Goal: Task Accomplishment & Management: Manage account settings

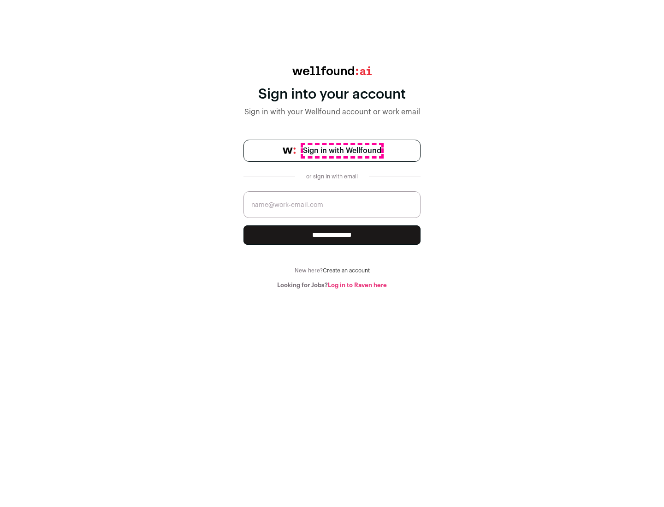
click at [342, 151] on span "Sign in with Wellfound" at bounding box center [342, 150] width 78 height 11
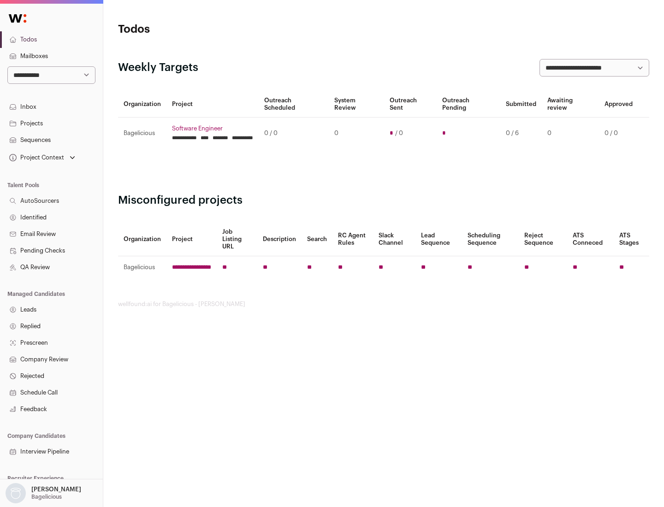
click at [51, 123] on link "Projects" at bounding box center [51, 123] width 103 height 17
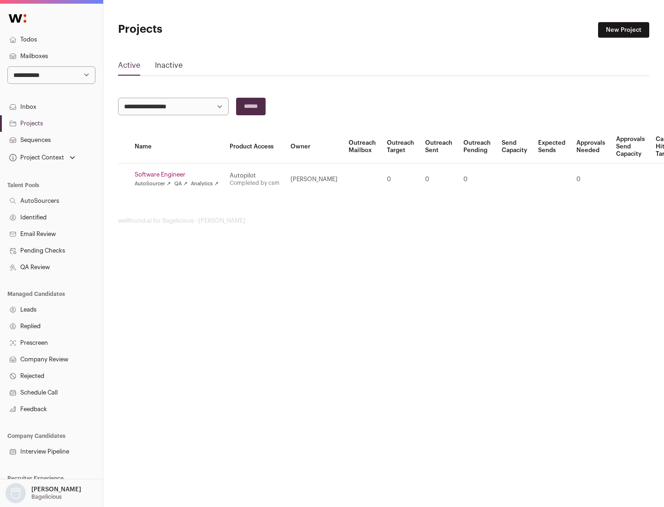
click at [179, 175] on link "Software Engineer" at bounding box center [177, 174] width 84 height 7
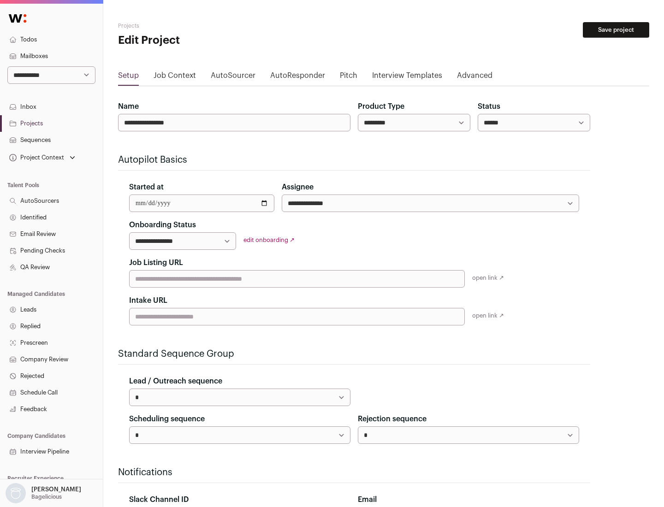
click at [616, 30] on button "Save project" at bounding box center [616, 30] width 66 height 16
